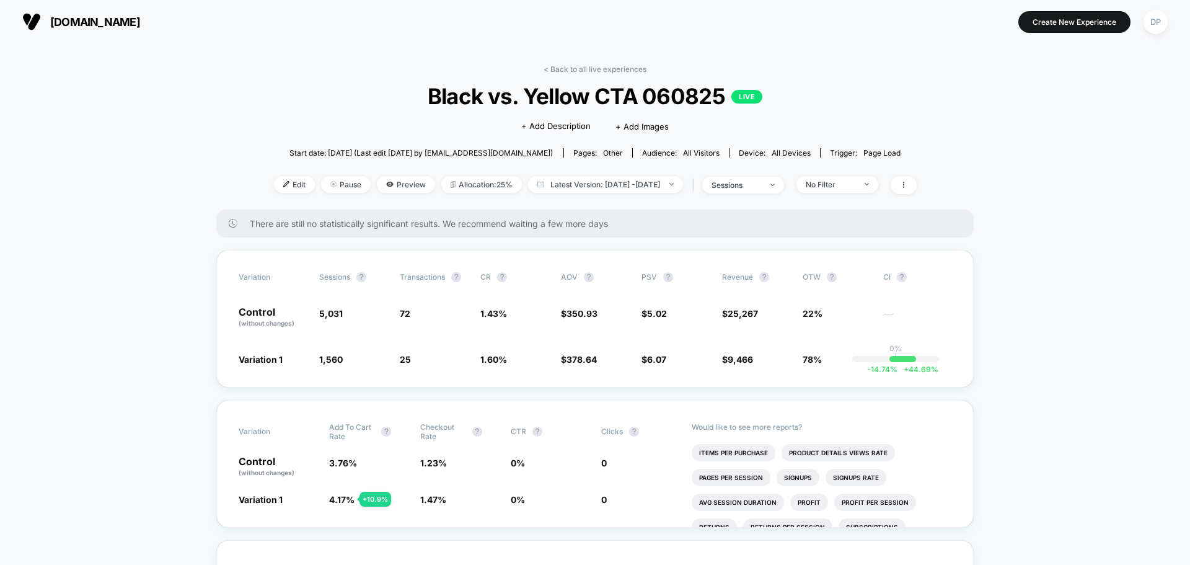
drag, startPoint x: 329, startPoint y: 148, endPoint x: 943, endPoint y: 145, distance: 613.7
click at [917, 120] on div "< Back to all live experiences Black vs. Yellow CTA 060825 LIVE Click to edit e…" at bounding box center [595, 136] width 643 height 145
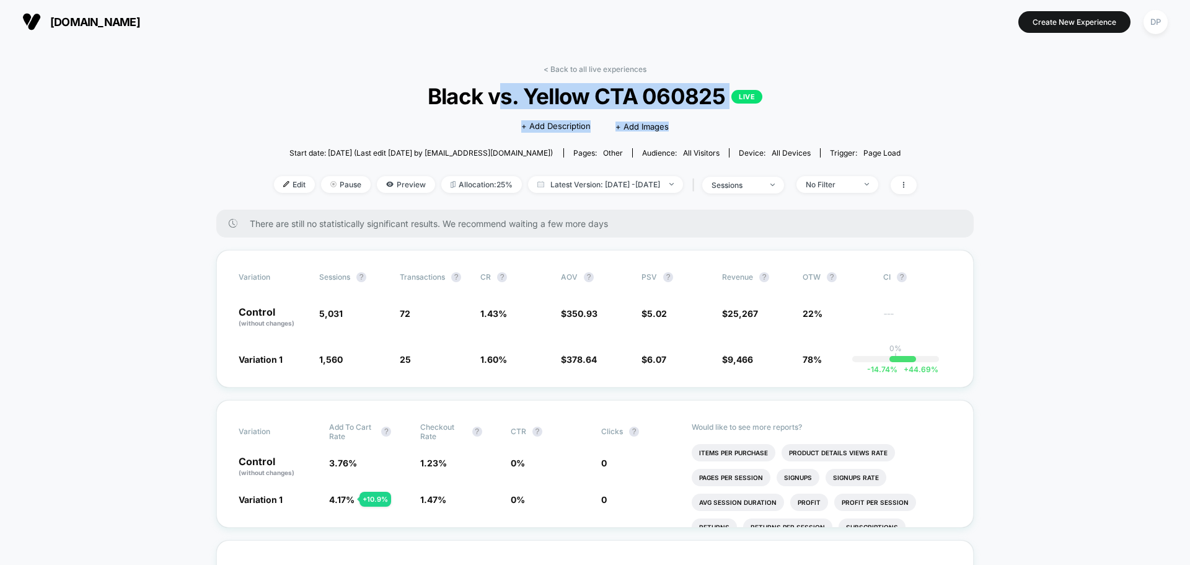
drag, startPoint x: 697, startPoint y: 123, endPoint x: 498, endPoint y: 91, distance: 201.6
click at [498, 91] on div "< Back to all live experiences Black vs. Yellow CTA 060825 LIVE Click to edit e…" at bounding box center [595, 136] width 643 height 145
click at [498, 91] on span "Black vs. Yellow CTA 060825 LIVE" at bounding box center [595, 96] width 578 height 26
drag, startPoint x: 453, startPoint y: 94, endPoint x: 722, endPoint y: 94, distance: 268.4
click at [722, 94] on span "Black vs. Yellow CTA 060825 LIVE" at bounding box center [595, 96] width 578 height 26
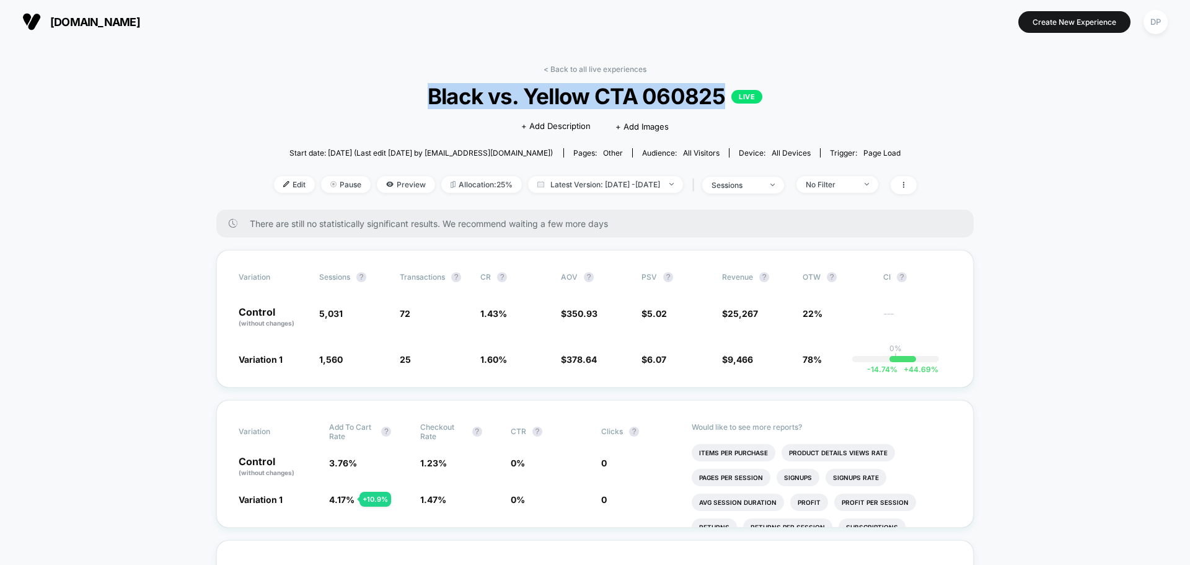
copy span "Black vs. Yellow CTA 060825"
click at [284, 179] on span "Edit" at bounding box center [294, 184] width 41 height 17
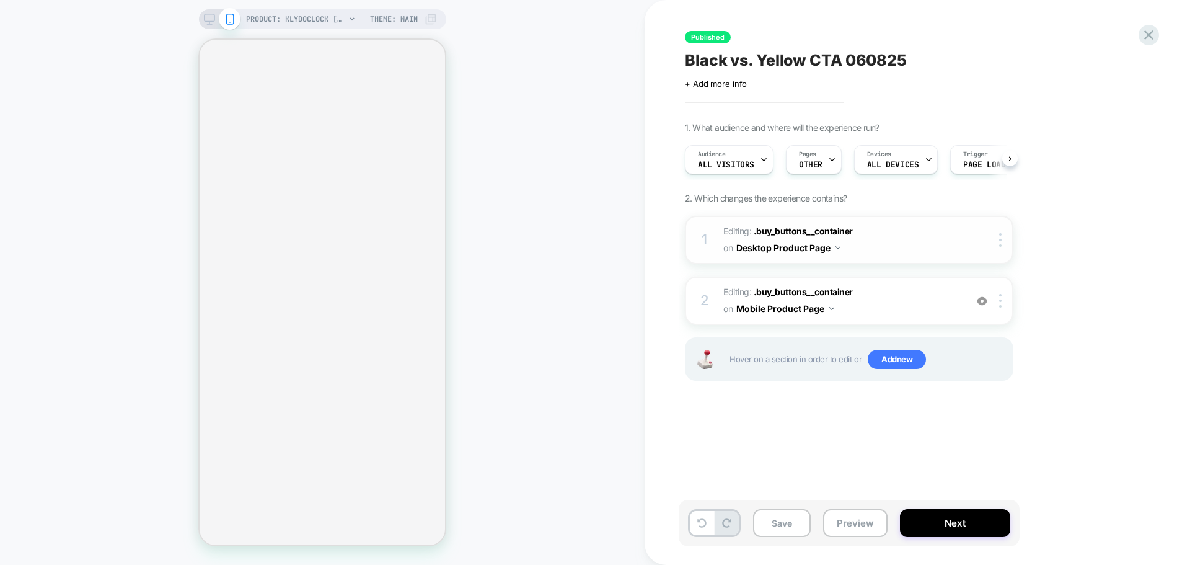
scroll to position [0, 1]
click at [795, 232] on span ".buy_buttons__container" at bounding box center [803, 231] width 99 height 11
click at [767, 247] on button "Desktop Product Page" at bounding box center [788, 248] width 104 height 18
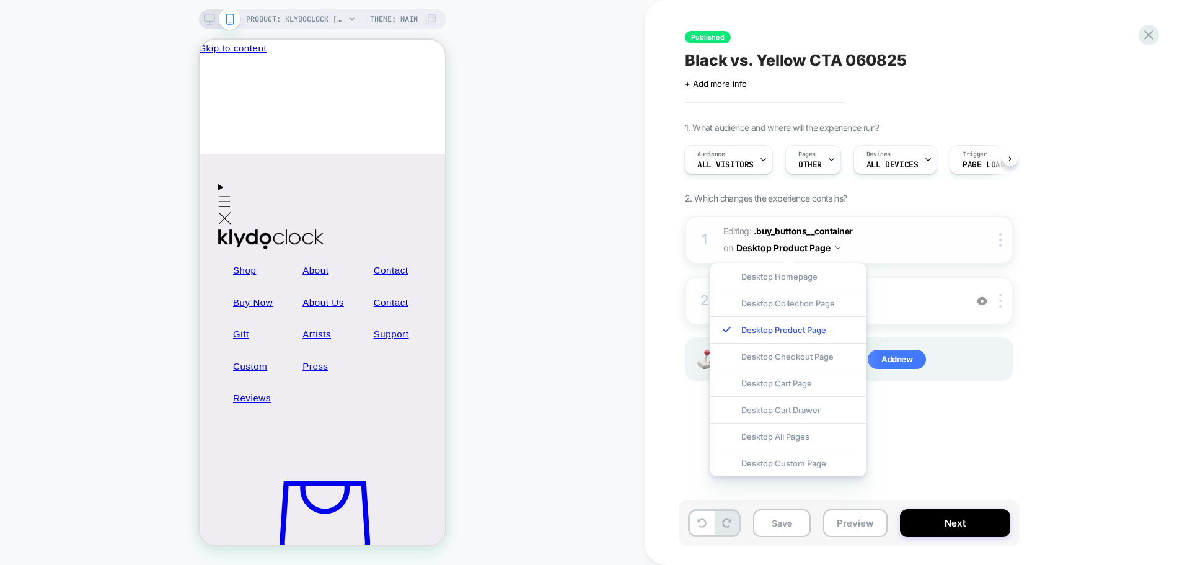
scroll to position [0, 0]
click at [991, 238] on div at bounding box center [992, 240] width 40 height 14
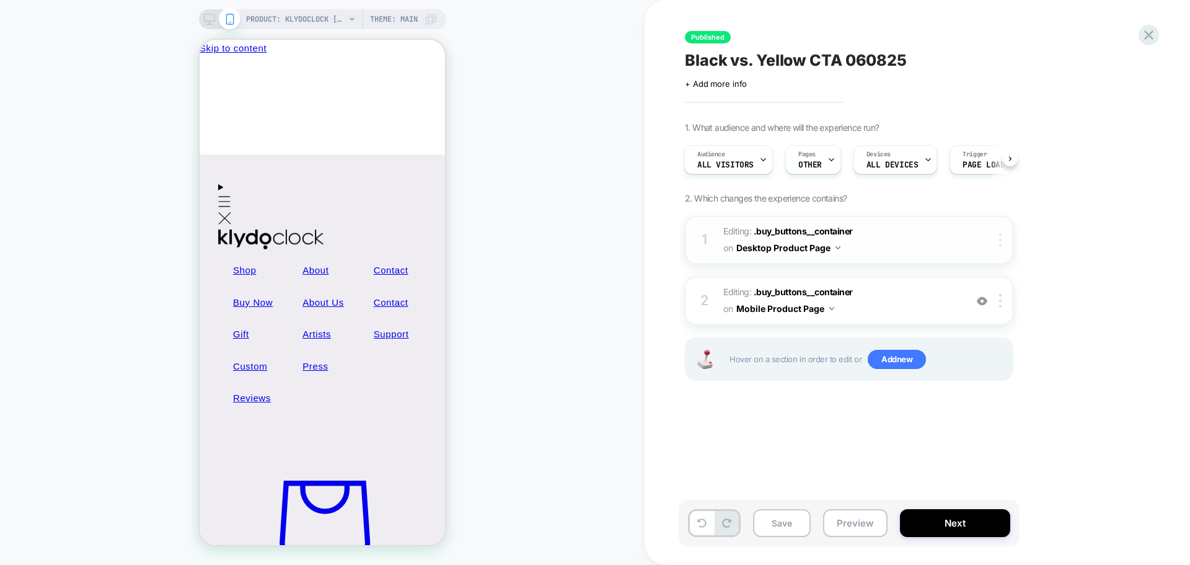
click at [999, 237] on div at bounding box center [1002, 240] width 20 height 14
drag, startPoint x: 743, startPoint y: 379, endPoint x: 744, endPoint y: 358, distance: 21.1
click at [743, 381] on div "Hover on a section in order to edit or Add new" at bounding box center [849, 358] width 329 height 43
click at [787, 288] on span ".buy_buttons__container" at bounding box center [803, 291] width 99 height 11
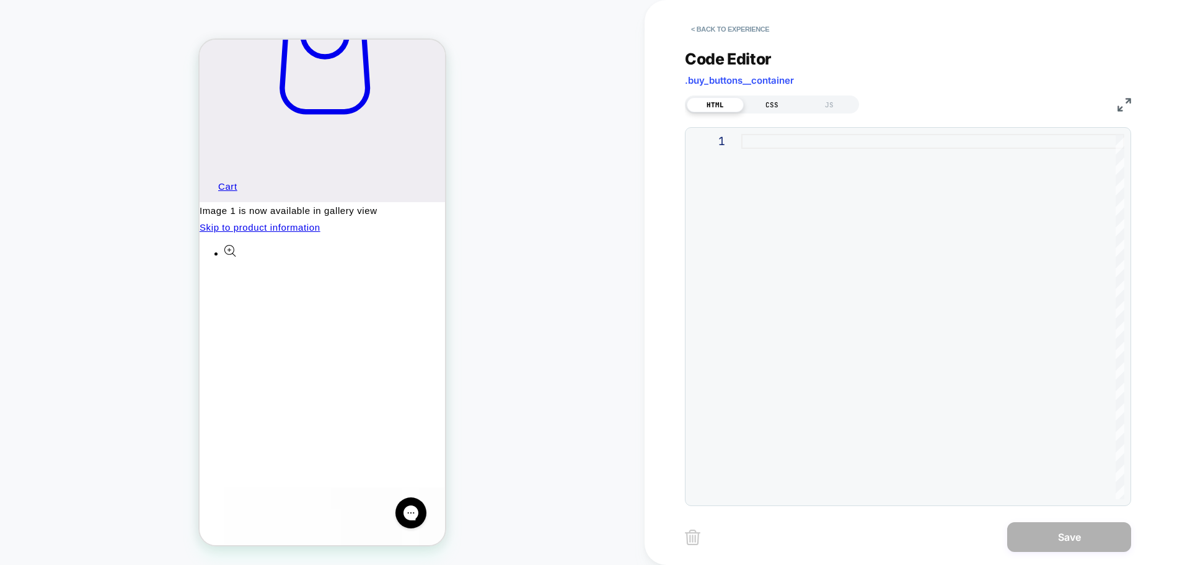
click at [769, 106] on div "CSS" at bounding box center [772, 104] width 57 height 15
click at [718, 32] on button "< Back to experience" at bounding box center [730, 29] width 90 height 20
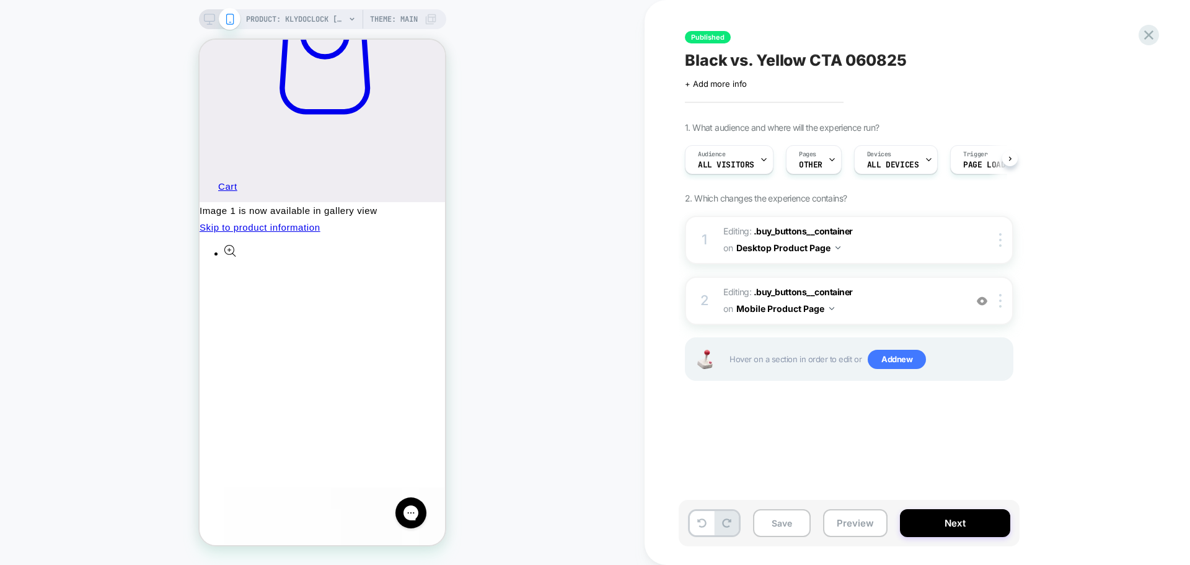
scroll to position [0, 1]
click at [765, 229] on span ".buy_buttons__container" at bounding box center [803, 231] width 99 height 11
click at [810, 234] on span ".buy_buttons__container" at bounding box center [803, 231] width 99 height 11
click at [819, 247] on button "Desktop Product Page" at bounding box center [788, 248] width 104 height 18
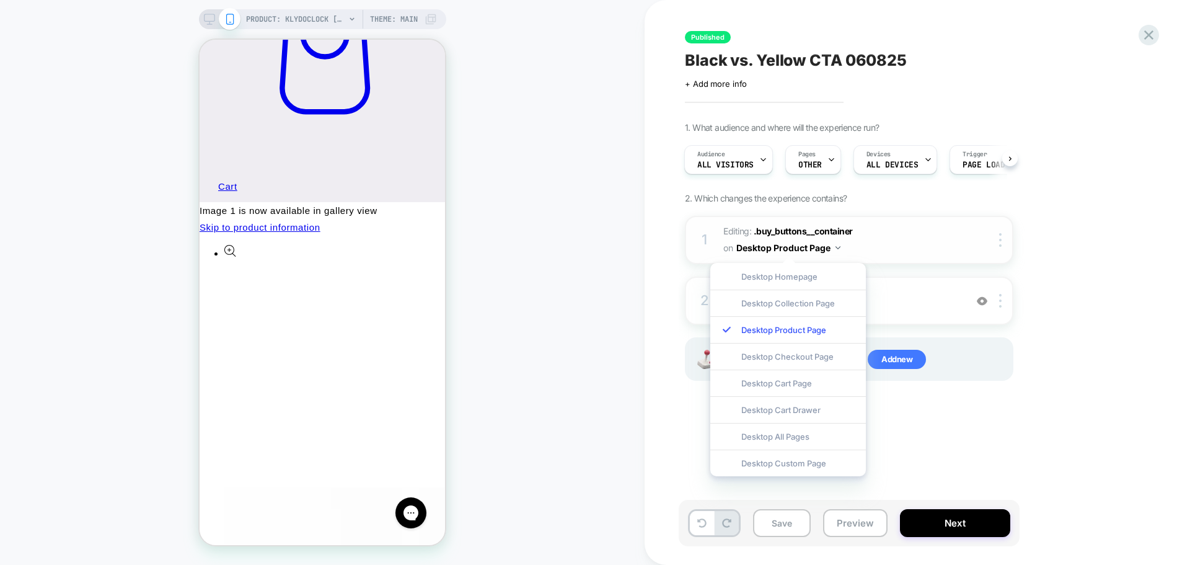
click at [819, 247] on button "Desktop Product Page" at bounding box center [788, 248] width 104 height 18
click at [204, 21] on rect at bounding box center [209, 17] width 11 height 7
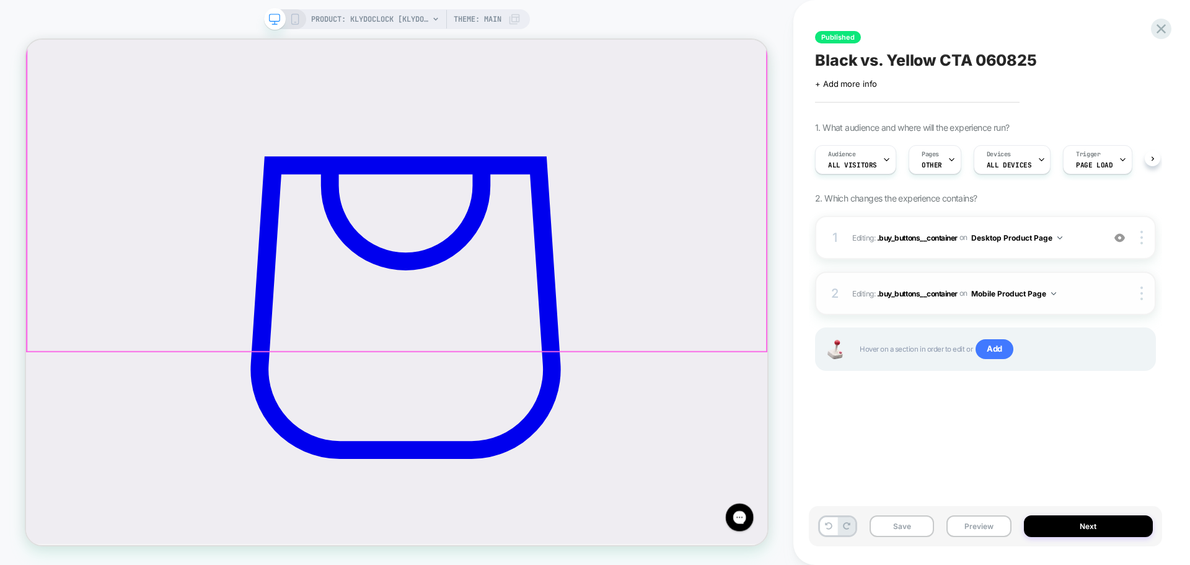
scroll to position [0, 1]
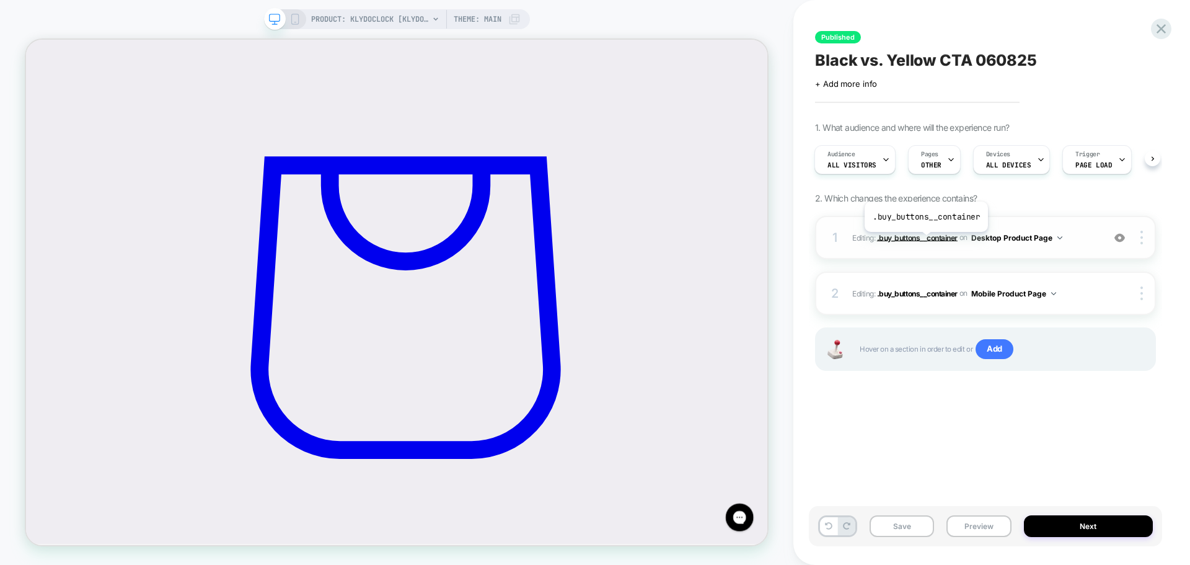
click at [925, 241] on span ".buy_buttons__container" at bounding box center [917, 236] width 81 height 9
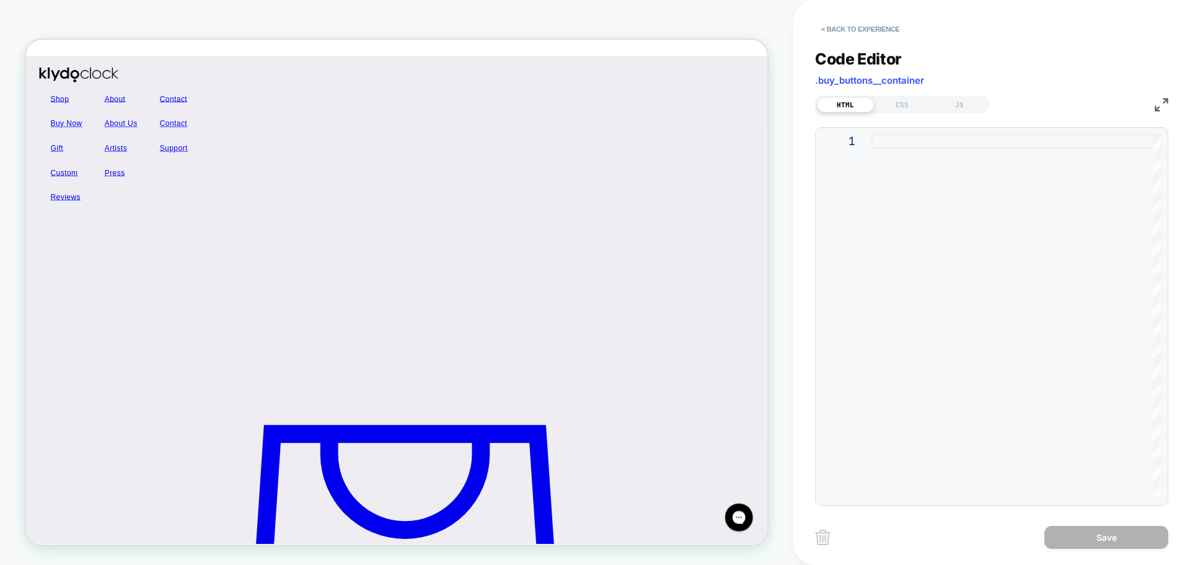
scroll to position [88, 0]
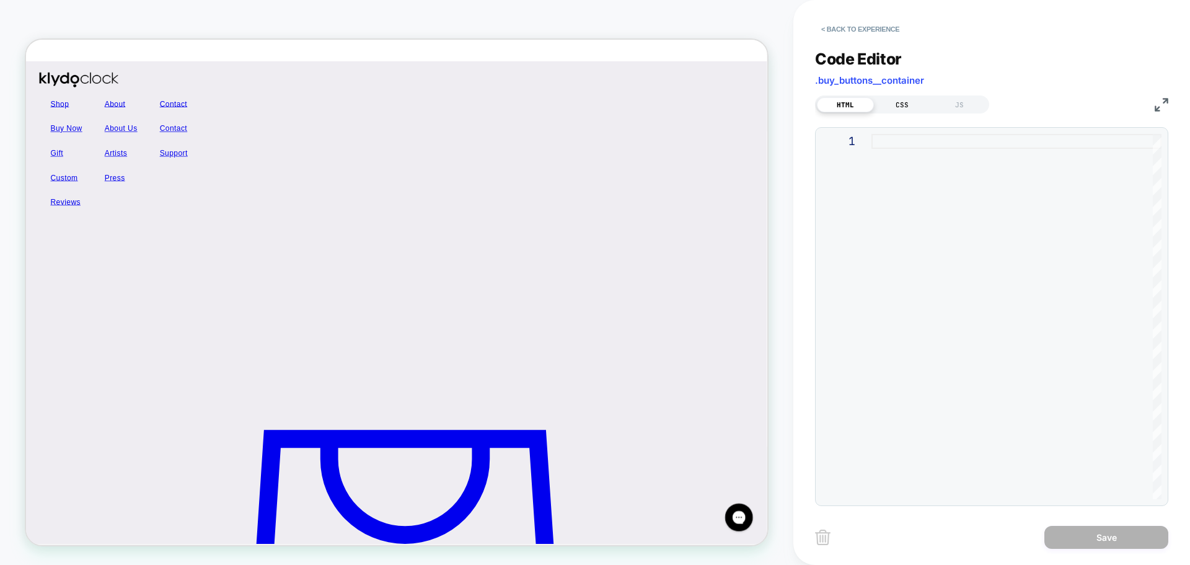
click at [896, 102] on div "CSS" at bounding box center [902, 104] width 57 height 15
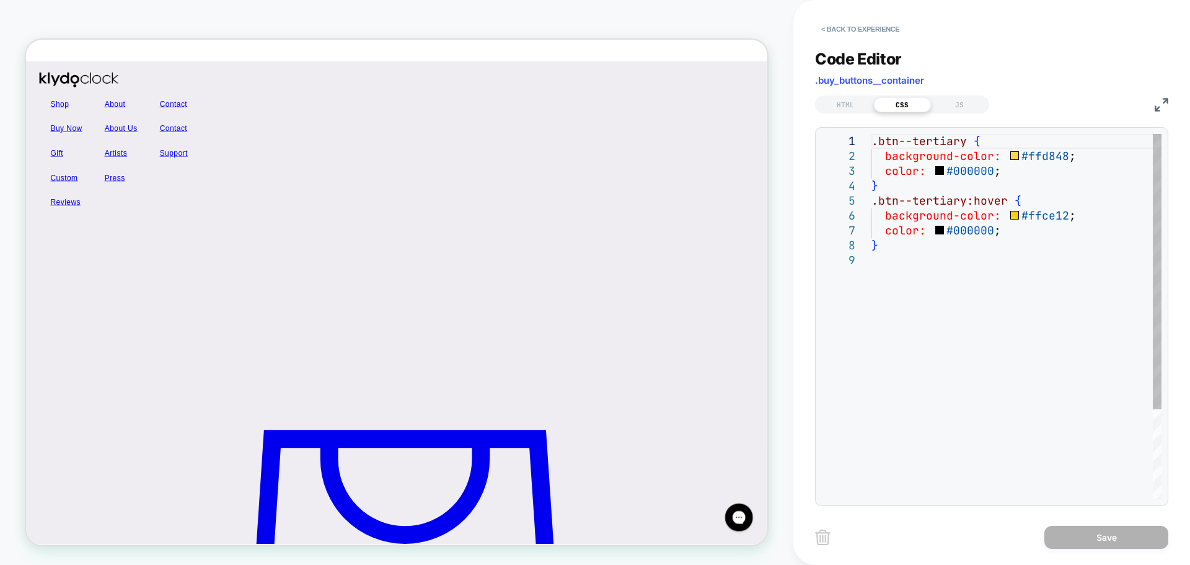
click at [1036, 150] on div ".btn--tertiary { background-color: #ffd848 ; color: #000000 ; } .btn--tertiary:…" at bounding box center [1017, 376] width 290 height 484
click at [1033, 151] on div ".btn--tertiary { background-color: #ffd848 ; color: #000000 ; } .btn--tertiary:…" at bounding box center [1017, 376] width 290 height 484
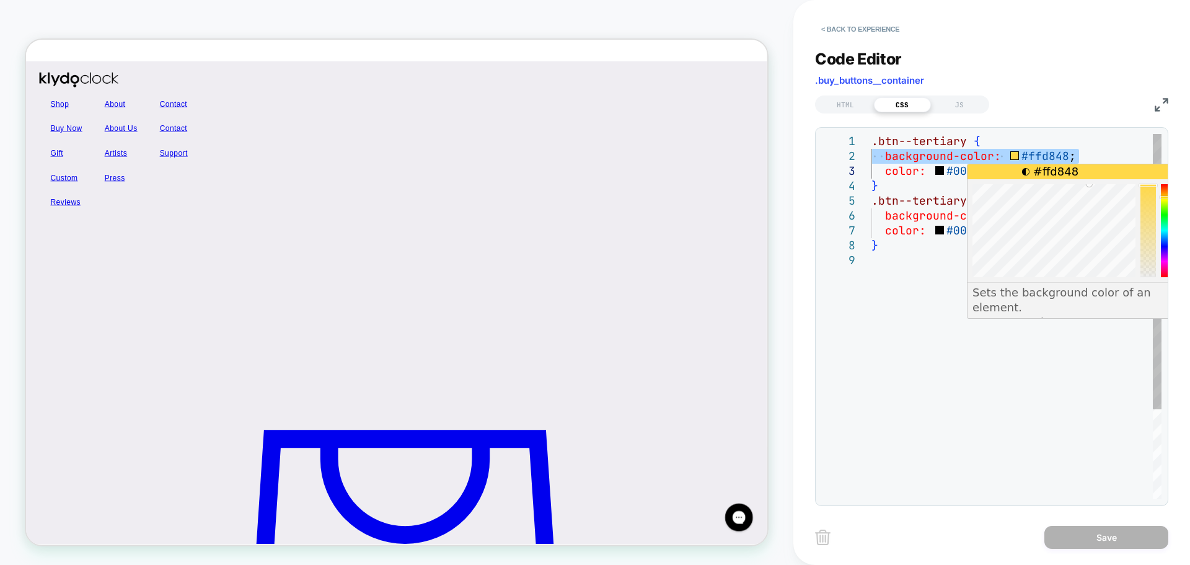
click at [1027, 161] on div ".btn--tertiary { background-color: #ffd848 ; color: #000000 ; } .btn--tertiary:…" at bounding box center [1017, 376] width 290 height 484
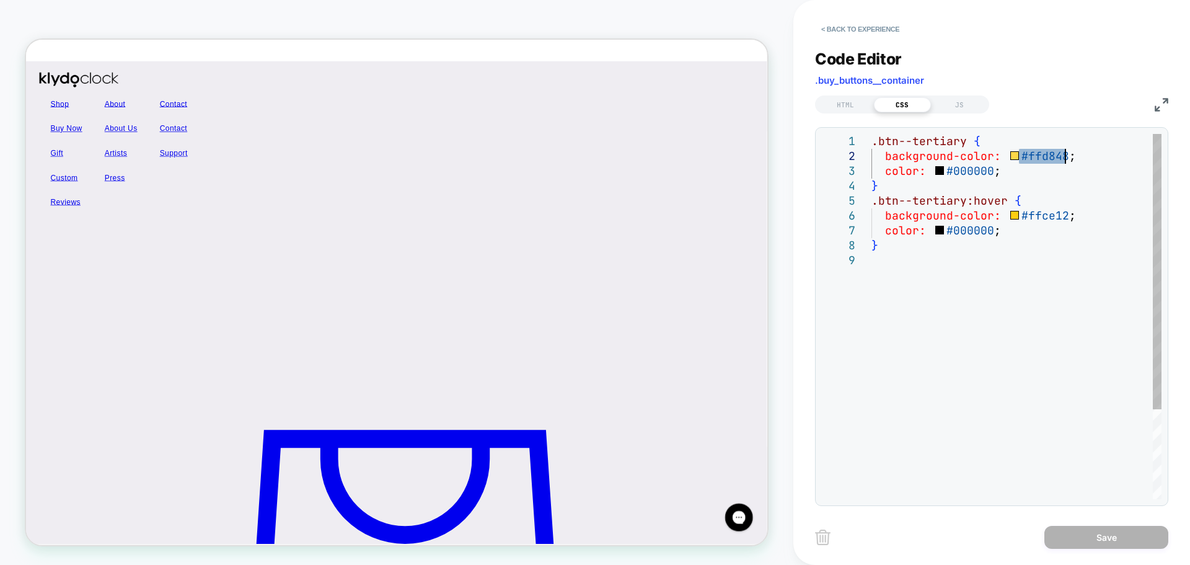
drag, startPoint x: 1016, startPoint y: 155, endPoint x: 1063, endPoint y: 154, distance: 47.1
click at [1063, 154] on div ".btn--tertiary { background-color: #ffd848 ; color: #000000 ; } .btn--tertiary:…" at bounding box center [1017, 376] width 290 height 484
click at [1043, 214] on div ".btn--tertiary { background-color: #ffd848 ; color: #000000 ; } .btn--tertiary:…" at bounding box center [1017, 376] width 290 height 484
